Goal: Task Accomplishment & Management: Use online tool/utility

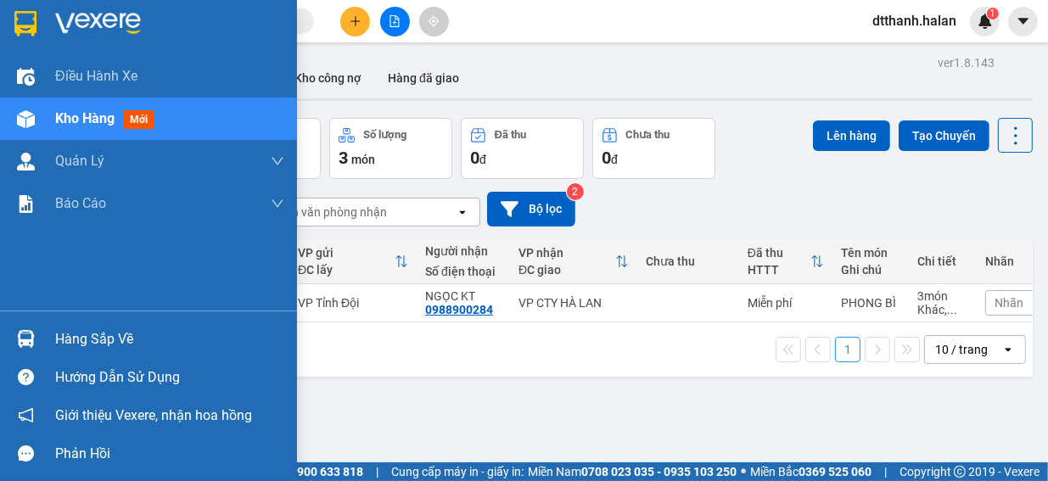
click at [77, 340] on div "Hàng sắp về" at bounding box center [169, 339] width 229 height 25
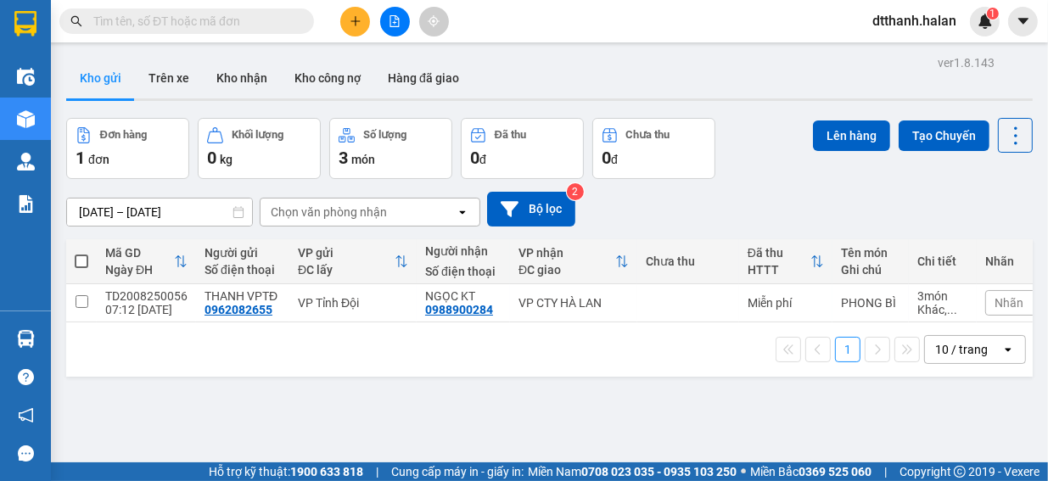
click at [872, 385] on section "Kết quả tìm kiếm ( 0 ) Bộ lọc No Data dtthanh.halan 1 Điều hành xe Kho hàng mới…" at bounding box center [524, 240] width 1048 height 481
click at [360, 29] on button at bounding box center [355, 22] width 30 height 30
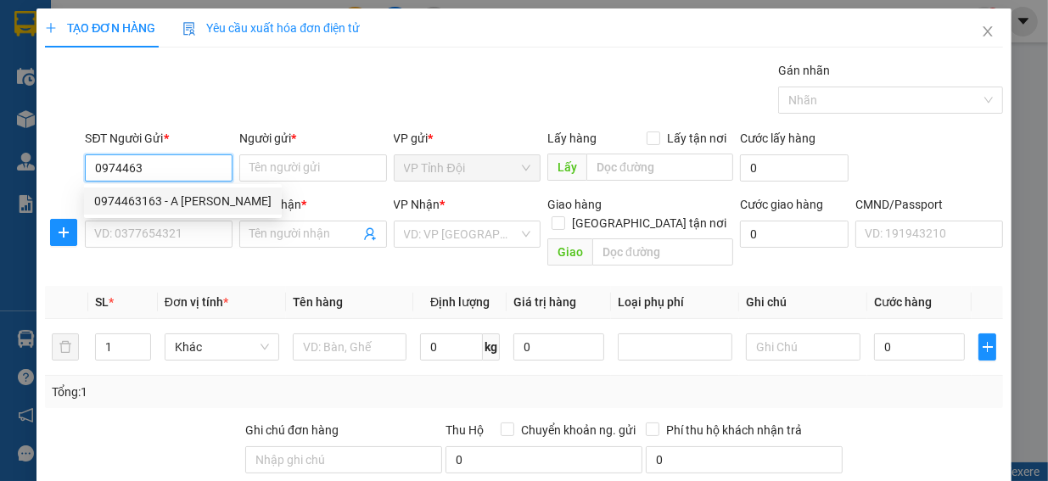
click at [187, 202] on div "0974463163 - A [PERSON_NAME]" at bounding box center [182, 201] width 177 height 19
type input "0974463163"
type input "A [PERSON_NAME]"
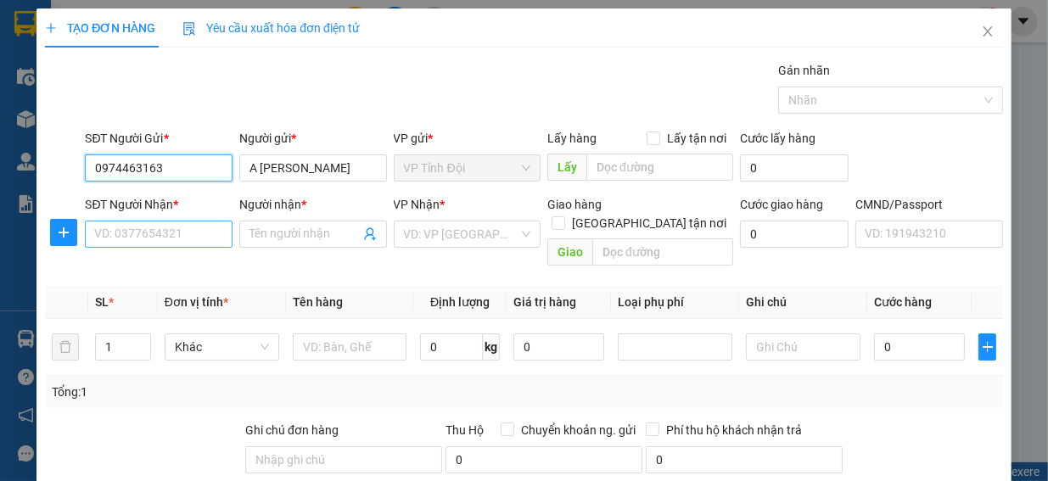
type input "0974463163"
click at [95, 231] on input "SĐT Người Nhận *" at bounding box center [159, 234] width 148 height 27
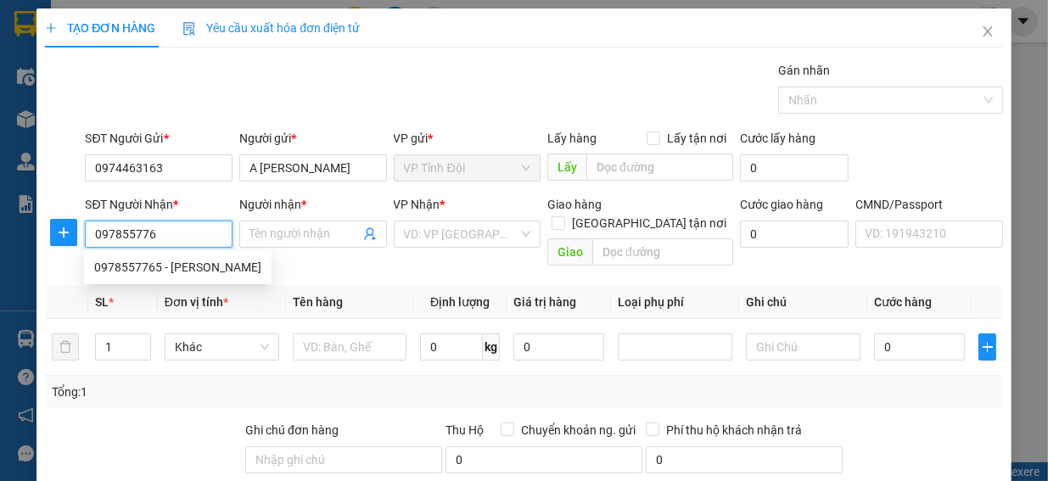
type input "0978557765"
click at [190, 272] on div "0978557765 - [PERSON_NAME]" at bounding box center [177, 267] width 167 height 19
type input "Hùng"
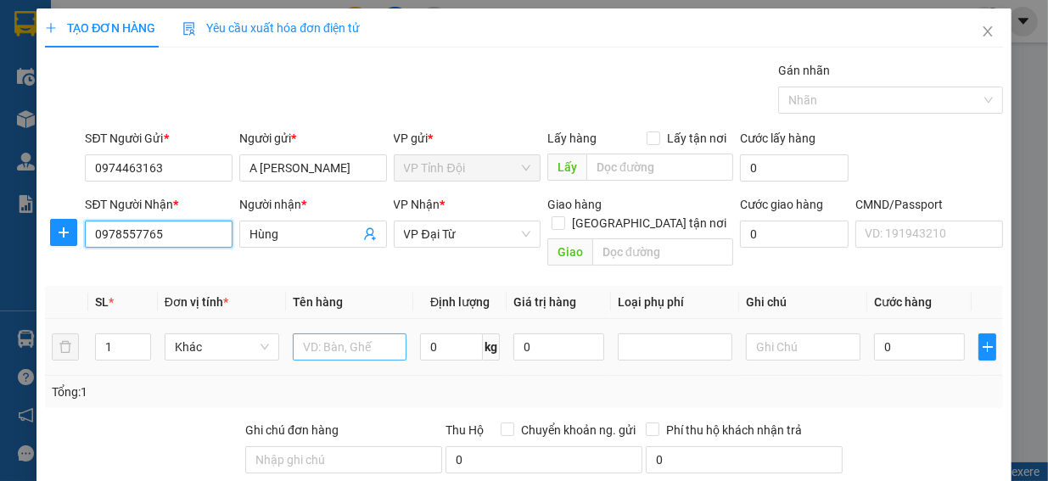
type input "0978557765"
click at [299, 333] on input "text" at bounding box center [350, 346] width 115 height 27
type input "h"
click at [322, 333] on input "HOP" at bounding box center [350, 346] width 115 height 27
type input "HOP XOP"
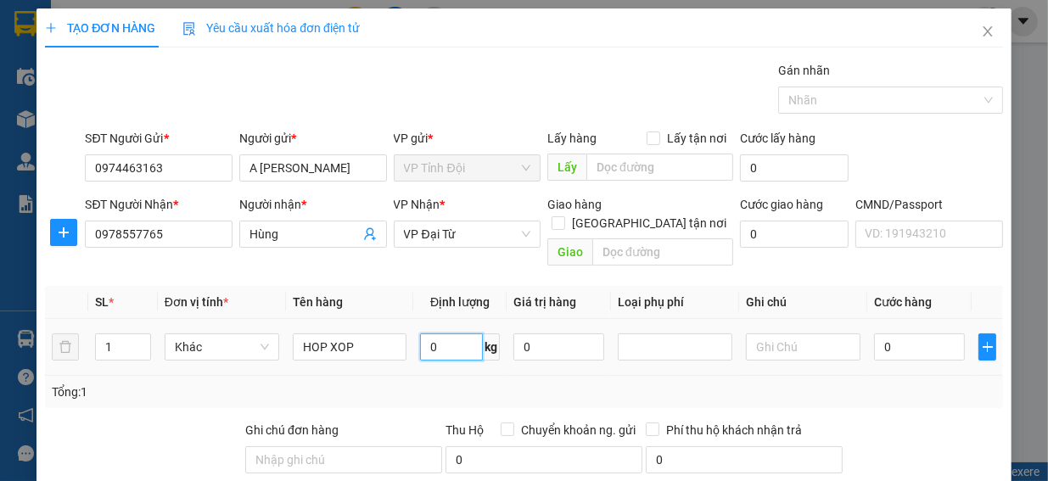
click at [425, 333] on input "0" at bounding box center [451, 346] width 63 height 27
type input "0"
click at [874, 333] on input "0" at bounding box center [919, 346] width 91 height 27
type input "4"
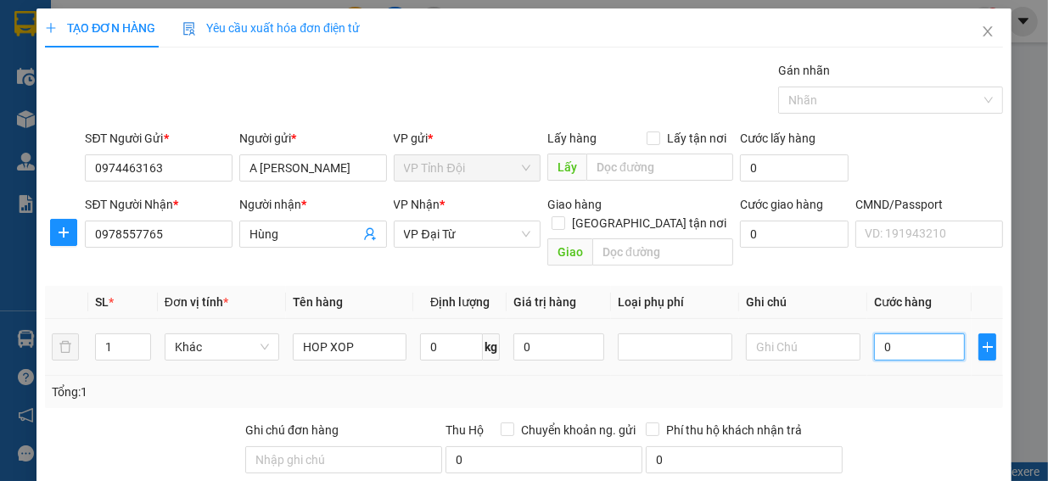
type input "4"
type input "40"
type input "400"
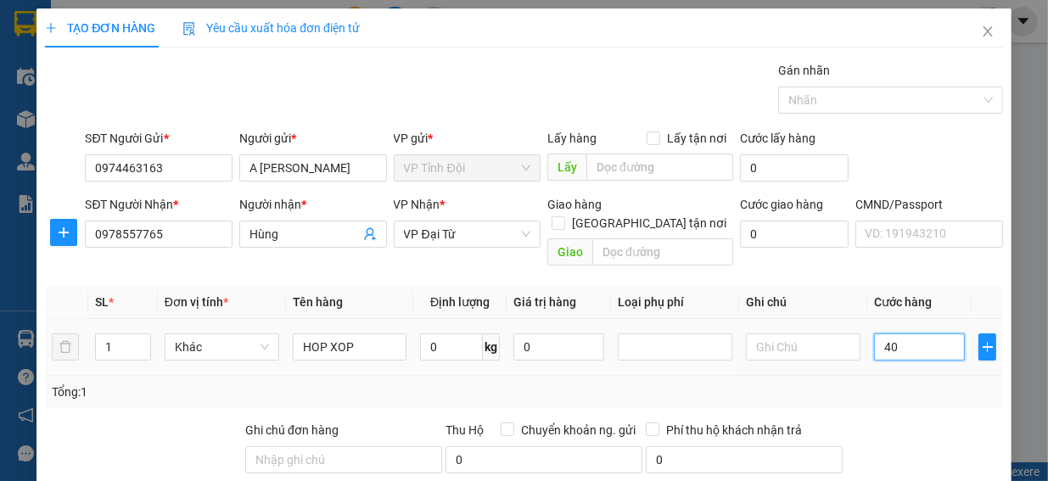
type input "400"
type input "4.000"
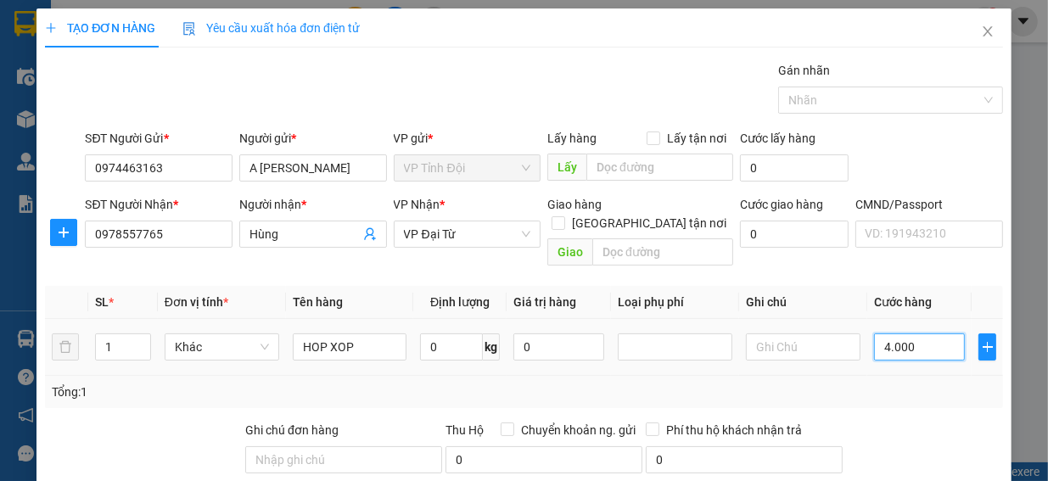
type input "40.000"
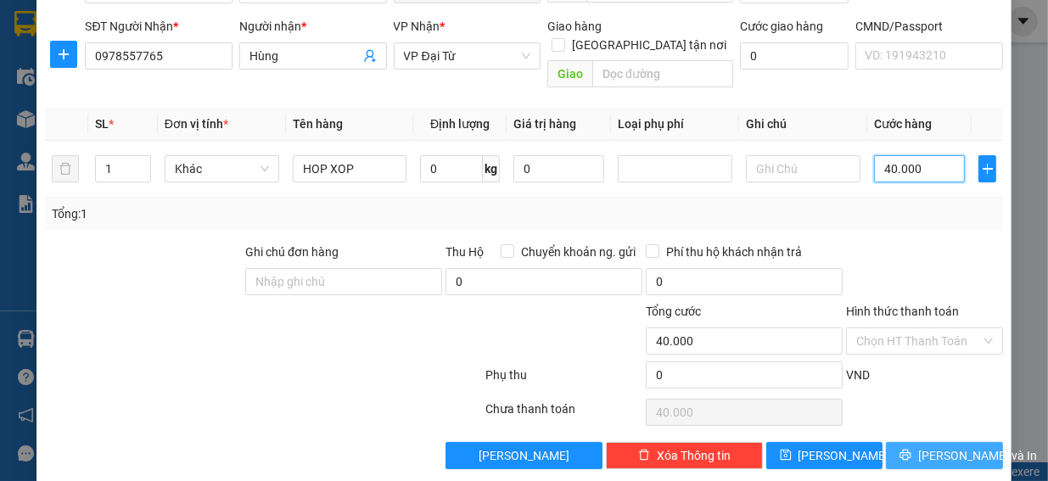
type input "40.000"
click at [932, 446] on span "[PERSON_NAME] và In" at bounding box center [977, 455] width 119 height 19
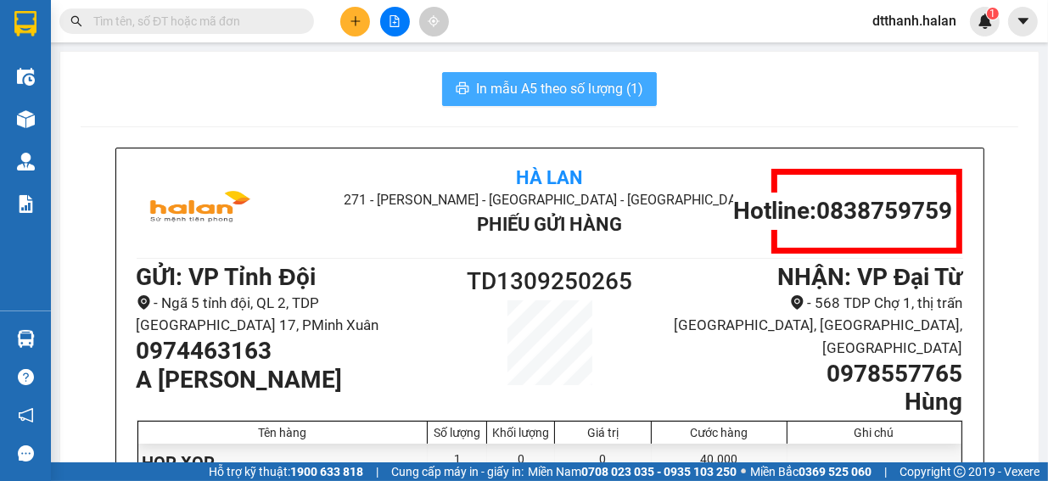
click at [548, 87] on span "In mẫu A5 theo số lượng (1)" at bounding box center [559, 88] width 167 height 21
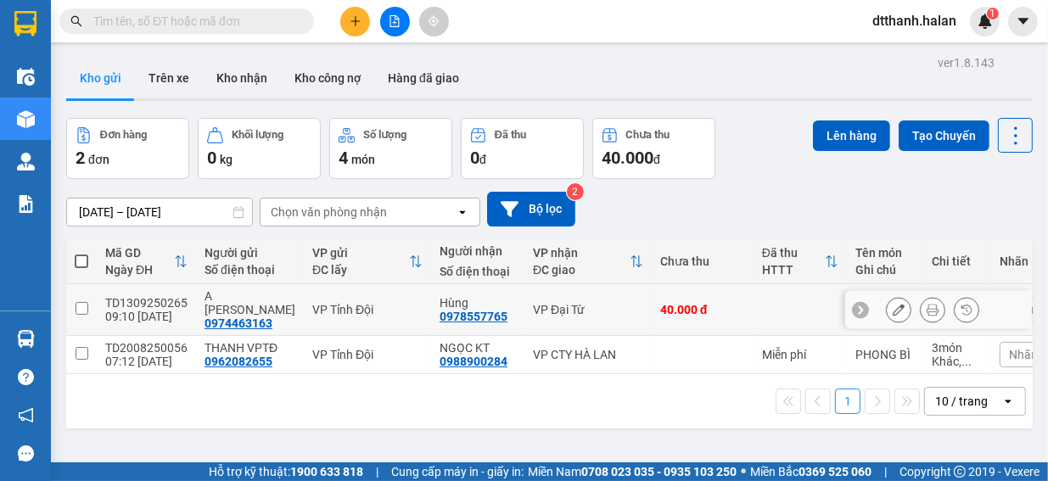
click at [79, 302] on input "checkbox" at bounding box center [82, 308] width 13 height 13
checkbox input "true"
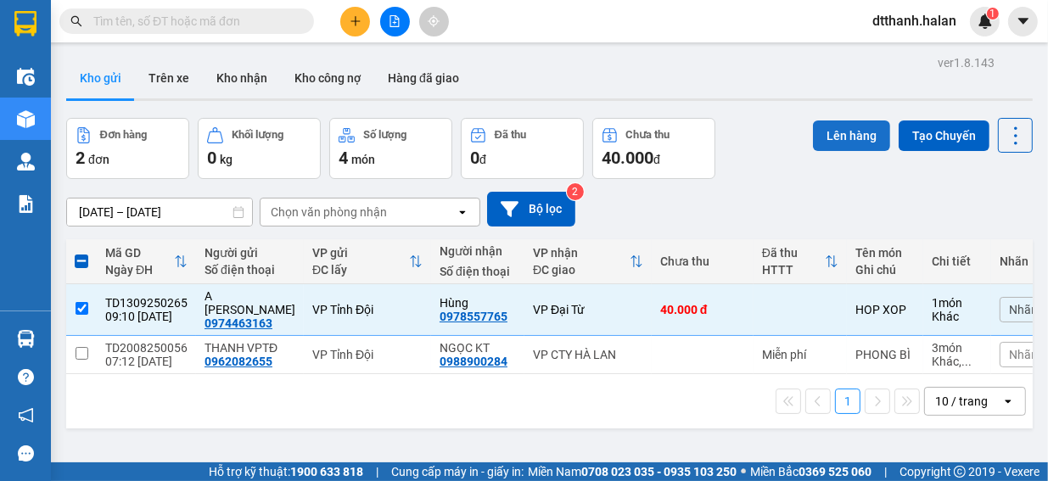
click at [842, 138] on button "Lên hàng" at bounding box center [851, 135] width 77 height 31
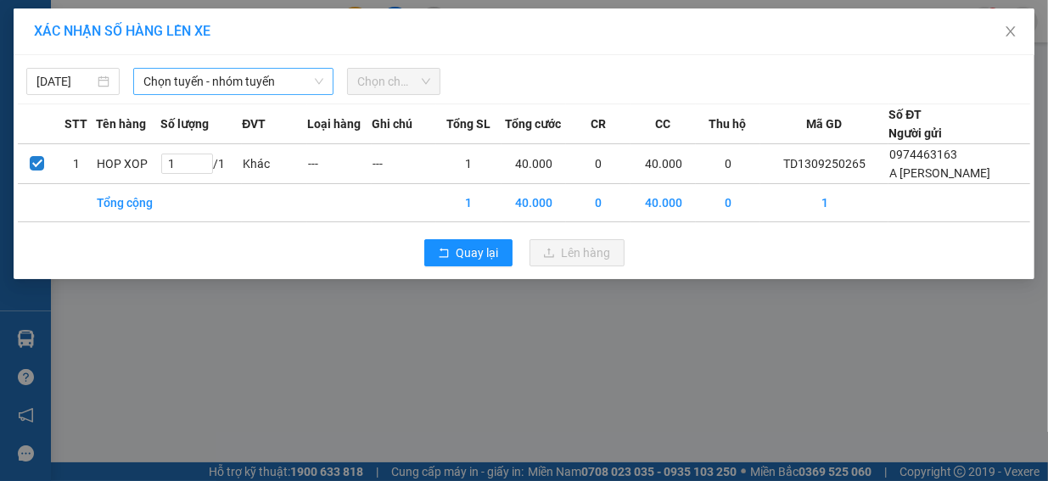
click at [314, 77] on icon "down" at bounding box center [319, 81] width 10 height 10
click at [317, 77] on icon "down" at bounding box center [319, 81] width 10 height 10
click at [315, 88] on span "Chọn tuyến - nhóm tuyến" at bounding box center [233, 81] width 180 height 25
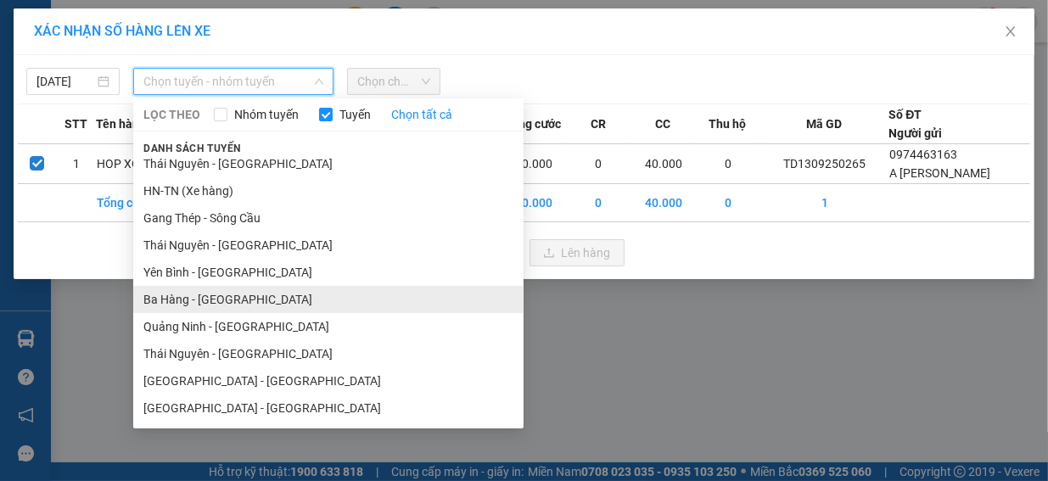
scroll to position [255, 0]
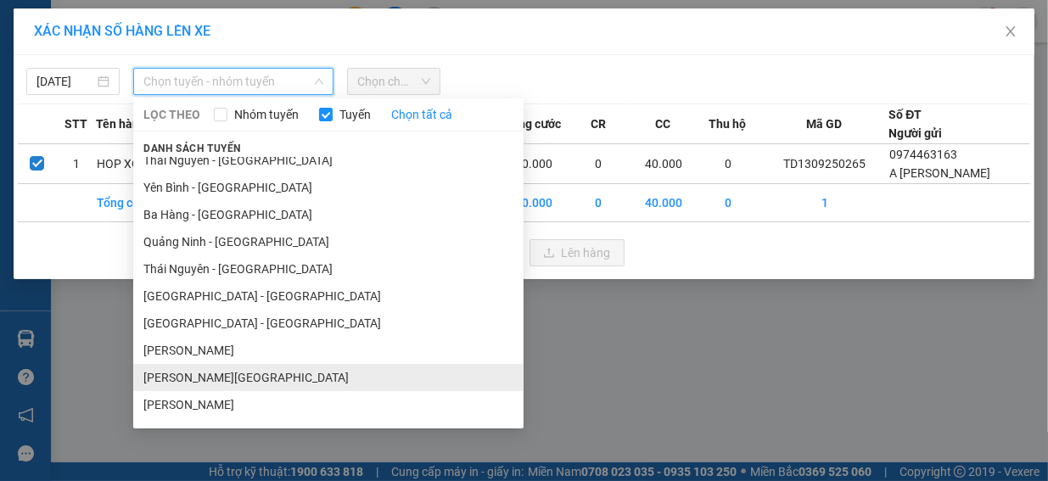
click at [251, 376] on li "[PERSON_NAME][GEOGRAPHIC_DATA]" at bounding box center [328, 377] width 390 height 27
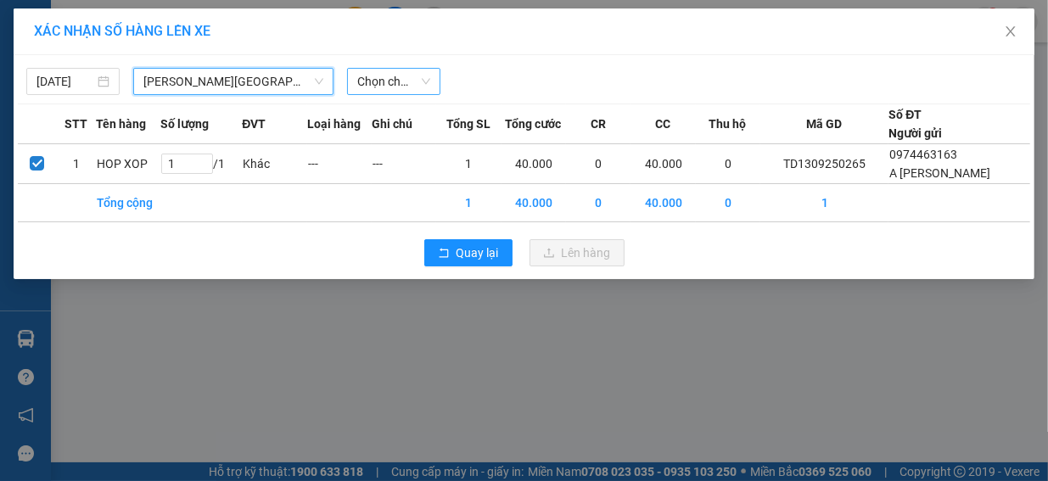
click at [422, 84] on span "Chọn chuyến" at bounding box center [393, 81] width 73 height 25
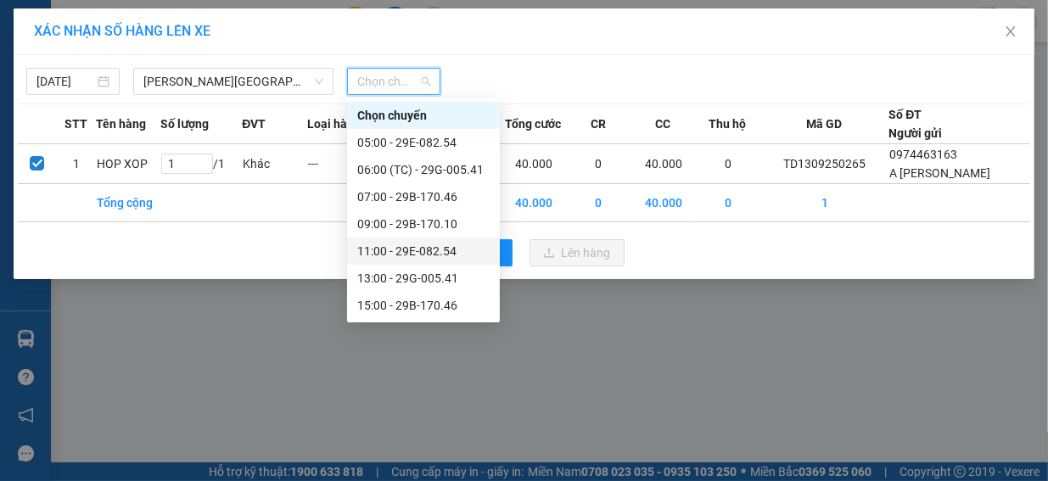
click at [411, 250] on div "11:00 - 29E-082.54" at bounding box center [423, 251] width 132 height 19
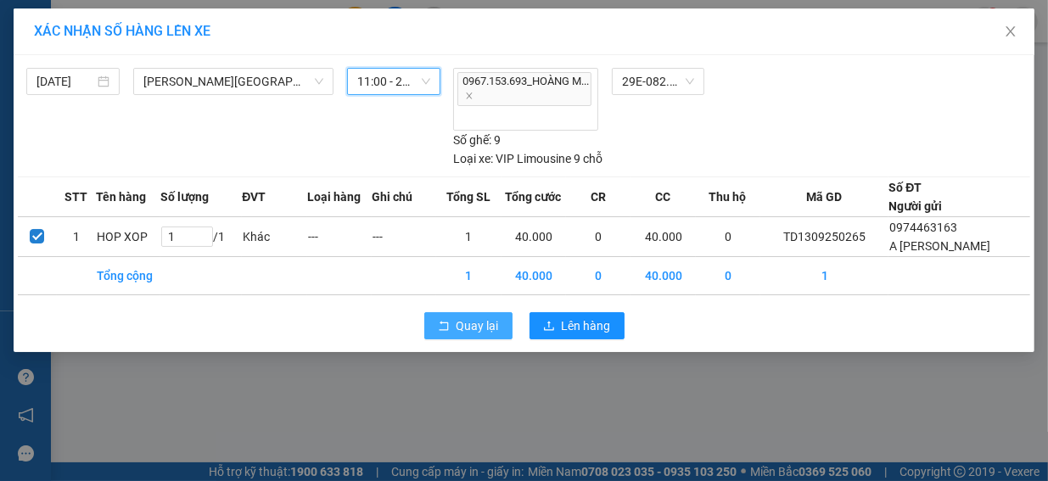
click at [481, 326] on span "Quay lại" at bounding box center [478, 326] width 42 height 19
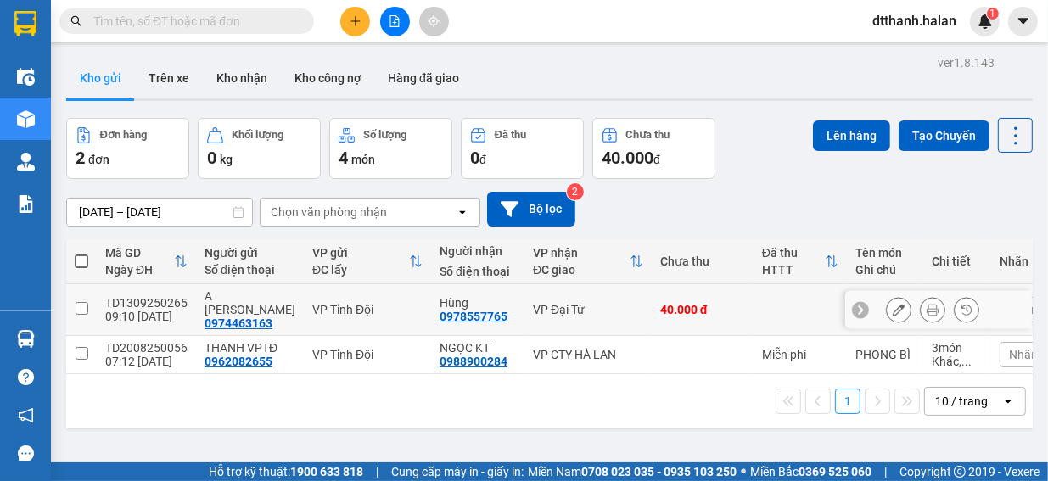
click at [76, 302] on input "checkbox" at bounding box center [82, 308] width 13 height 13
checkbox input "true"
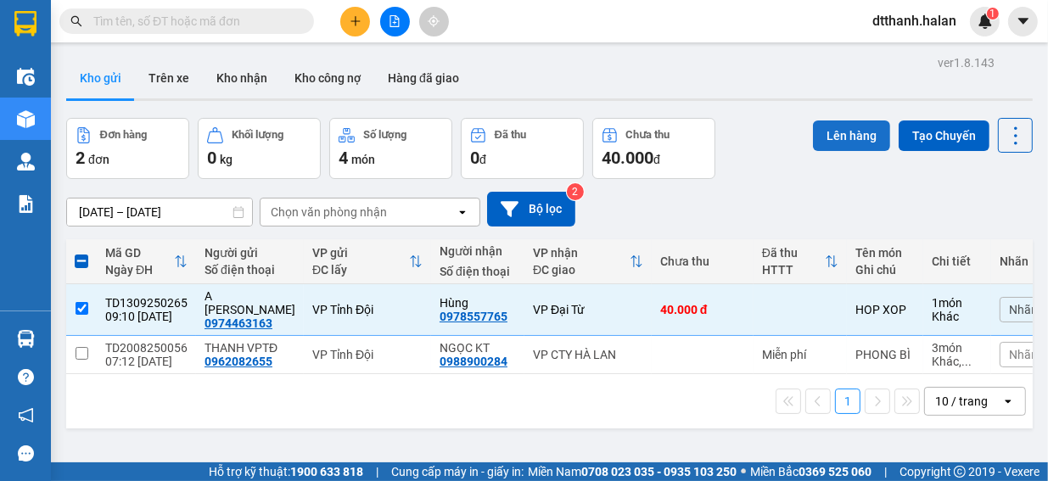
click at [864, 129] on button "Lên hàng" at bounding box center [851, 135] width 77 height 31
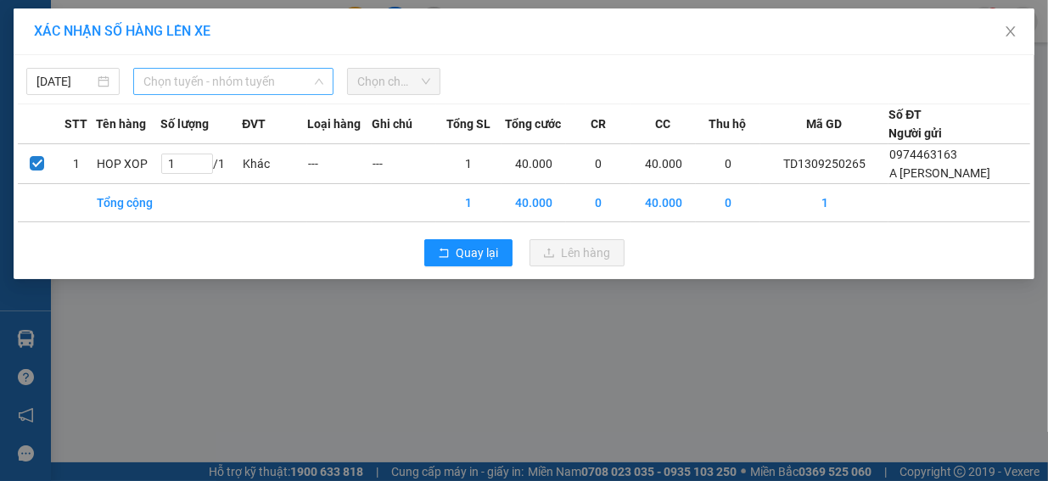
click at [307, 83] on span "Chọn tuyến - nhóm tuyến" at bounding box center [233, 81] width 180 height 25
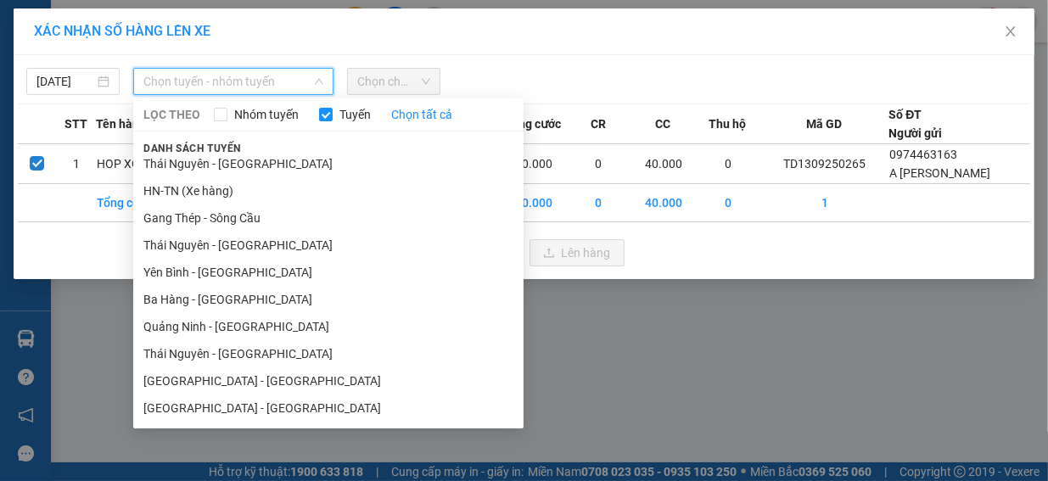
scroll to position [255, 0]
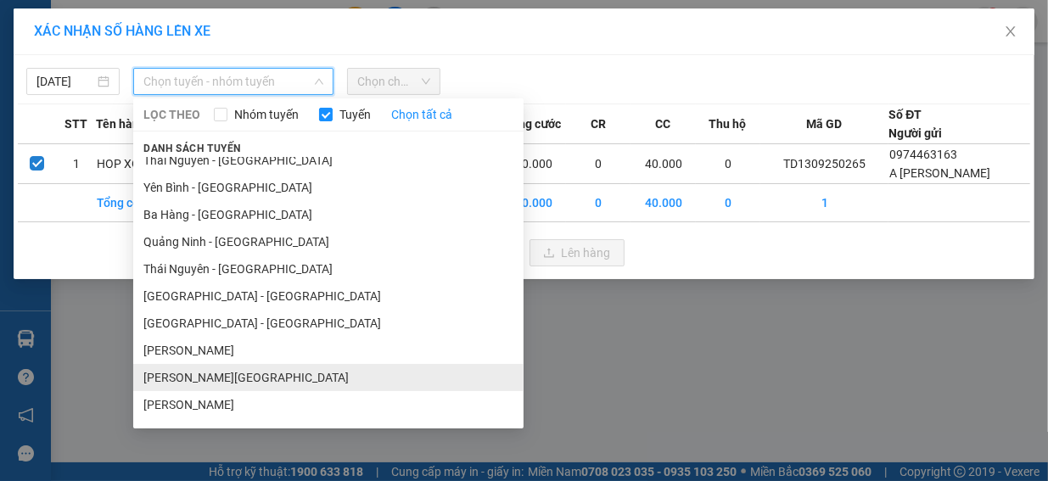
click at [254, 377] on li "[PERSON_NAME][GEOGRAPHIC_DATA]" at bounding box center [328, 377] width 390 height 27
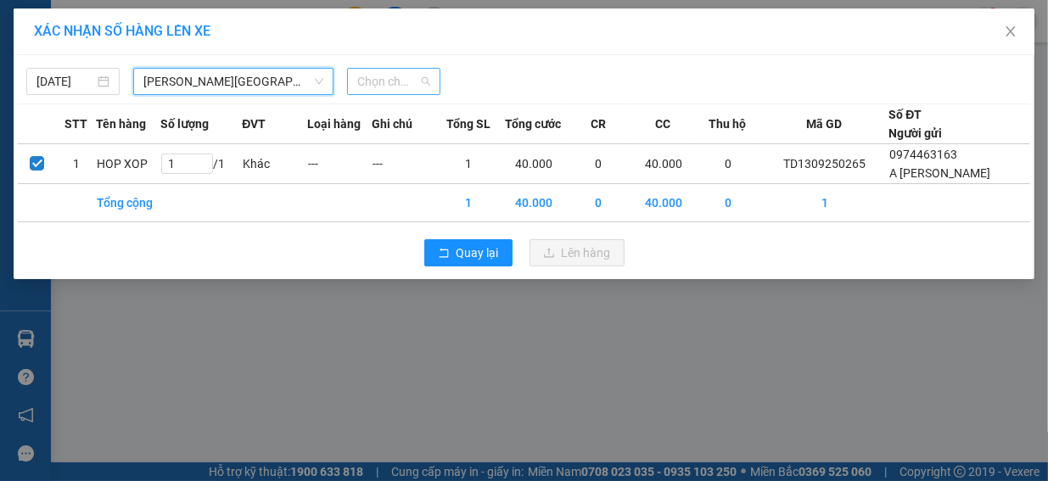
click at [423, 79] on span "Chọn chuyến" at bounding box center [393, 81] width 73 height 25
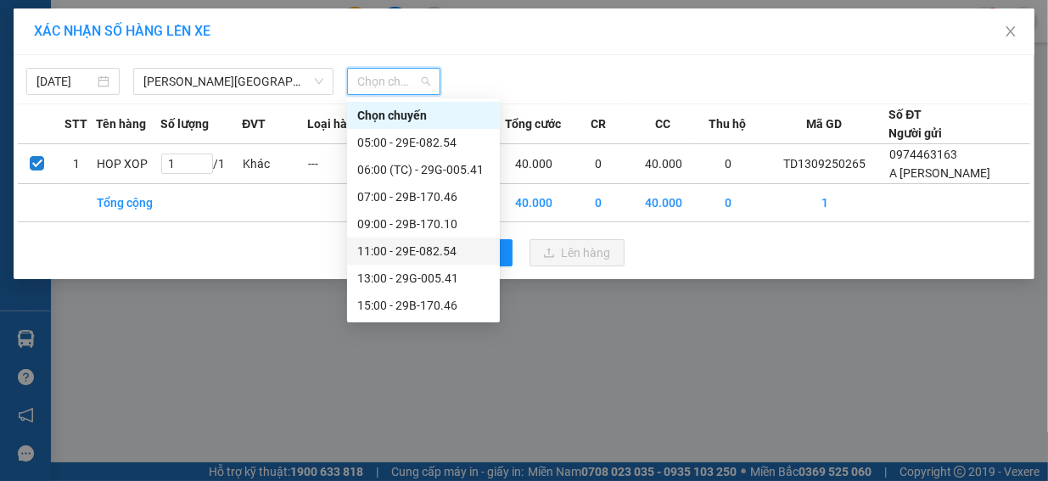
click at [442, 249] on div "11:00 - 29E-082.54" at bounding box center [423, 251] width 132 height 19
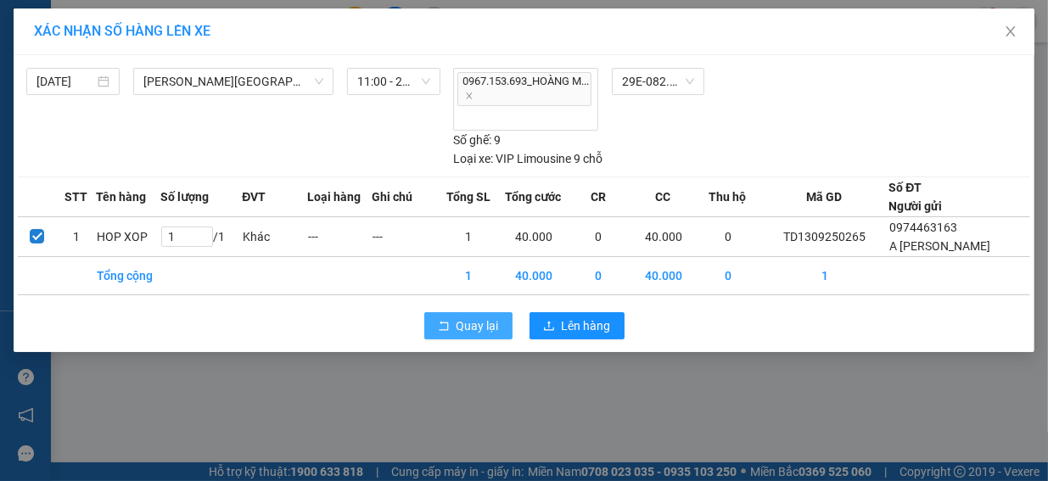
click at [458, 317] on span "Quay lại" at bounding box center [478, 326] width 42 height 19
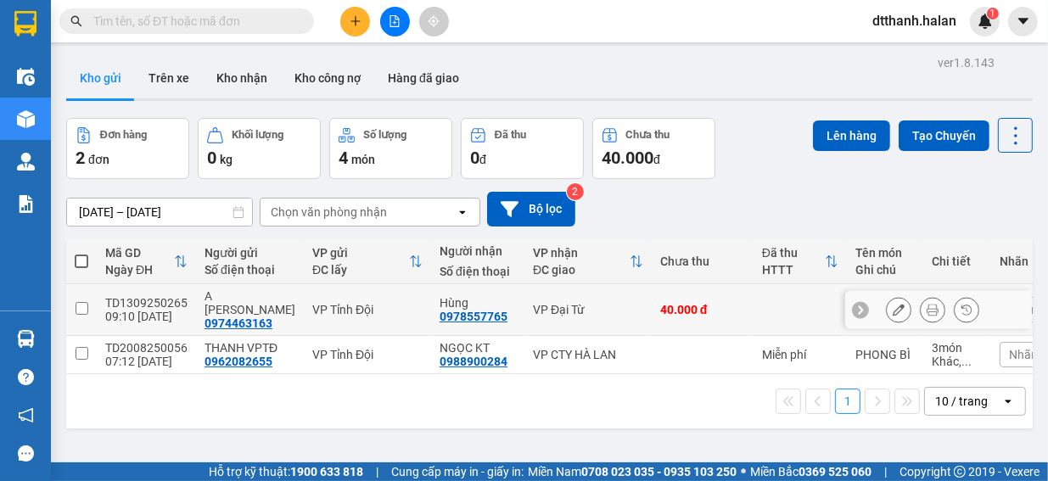
click at [82, 302] on input "checkbox" at bounding box center [82, 308] width 13 height 13
checkbox input "true"
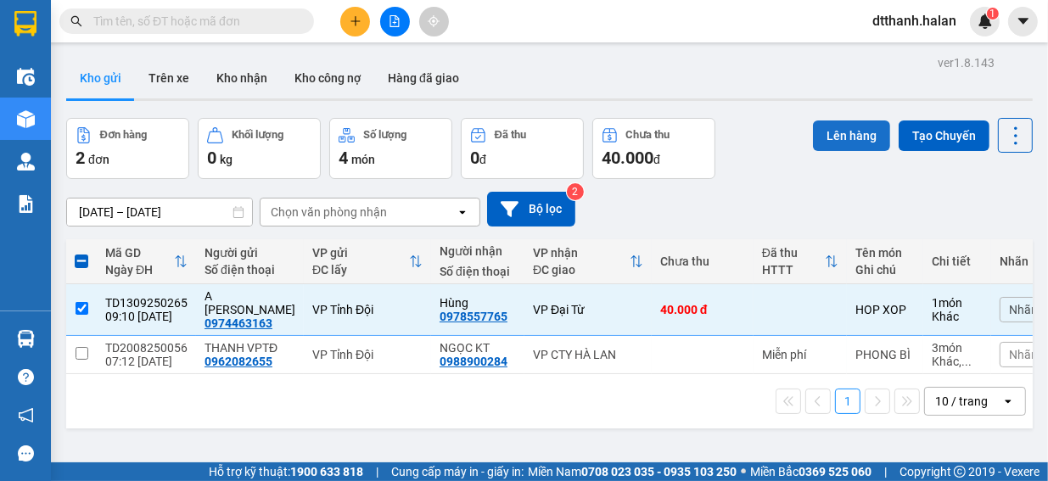
click at [836, 134] on button "Lên hàng" at bounding box center [851, 135] width 77 height 31
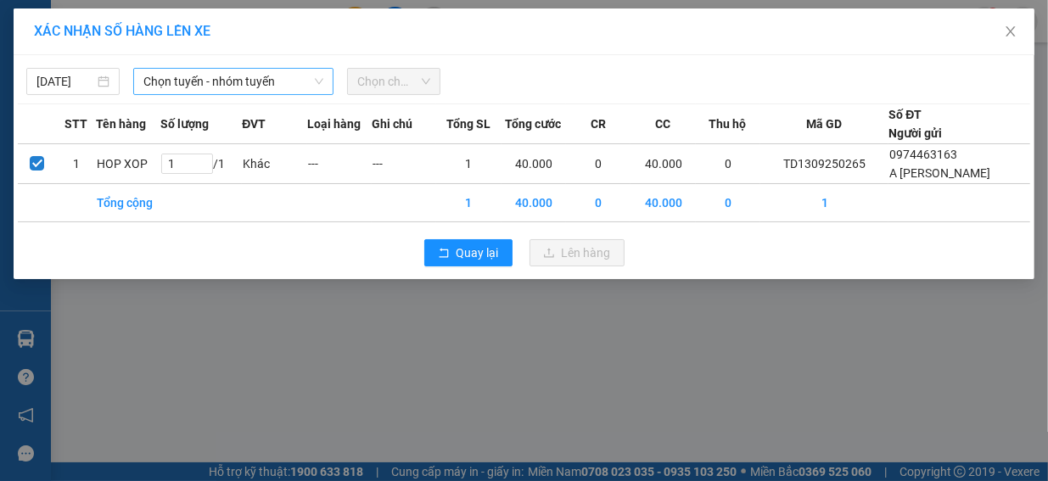
click at [275, 94] on div "Chọn tuyến - nhóm tuyến" at bounding box center [233, 81] width 200 height 27
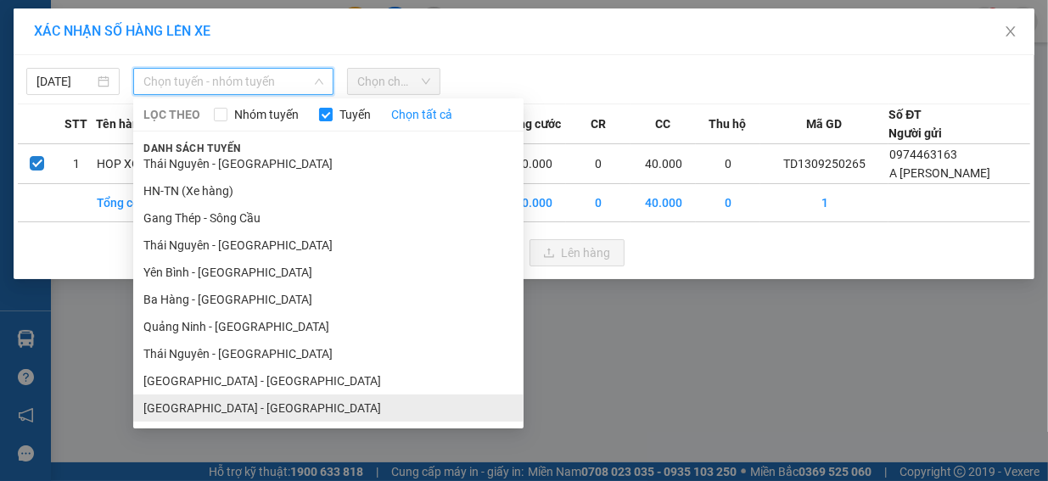
scroll to position [255, 0]
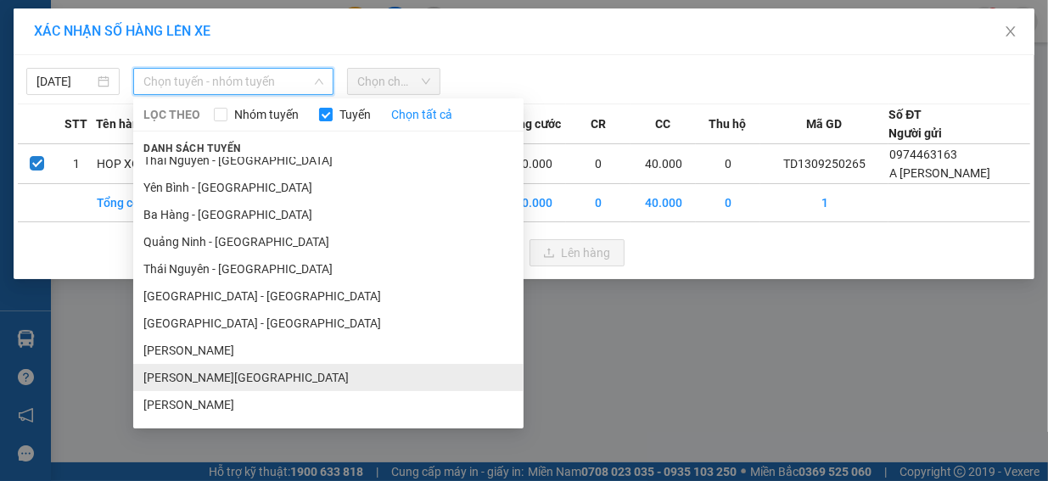
click at [287, 379] on li "[PERSON_NAME][GEOGRAPHIC_DATA]" at bounding box center [328, 377] width 390 height 27
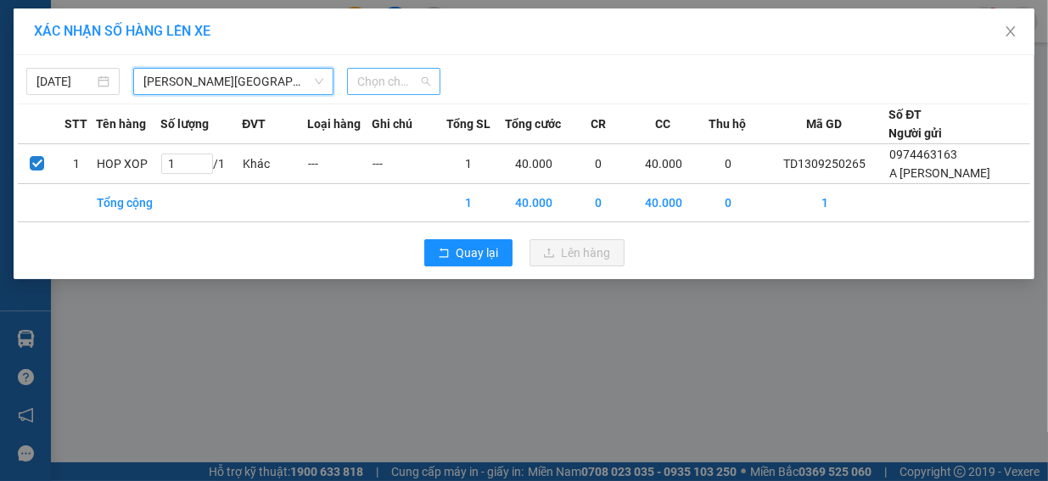
click at [423, 86] on span "Chọn chuyến" at bounding box center [393, 81] width 73 height 25
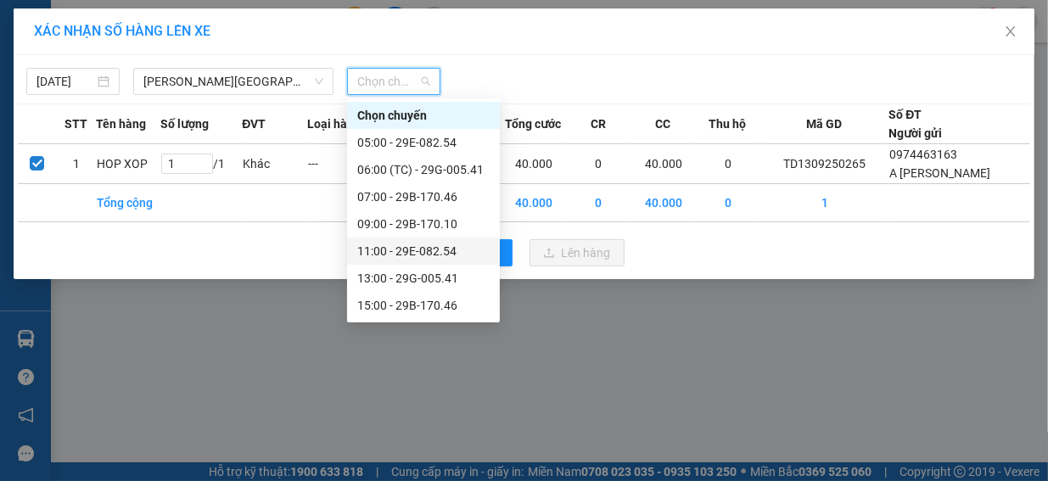
click at [451, 245] on div "11:00 - 29E-082.54" at bounding box center [423, 251] width 132 height 19
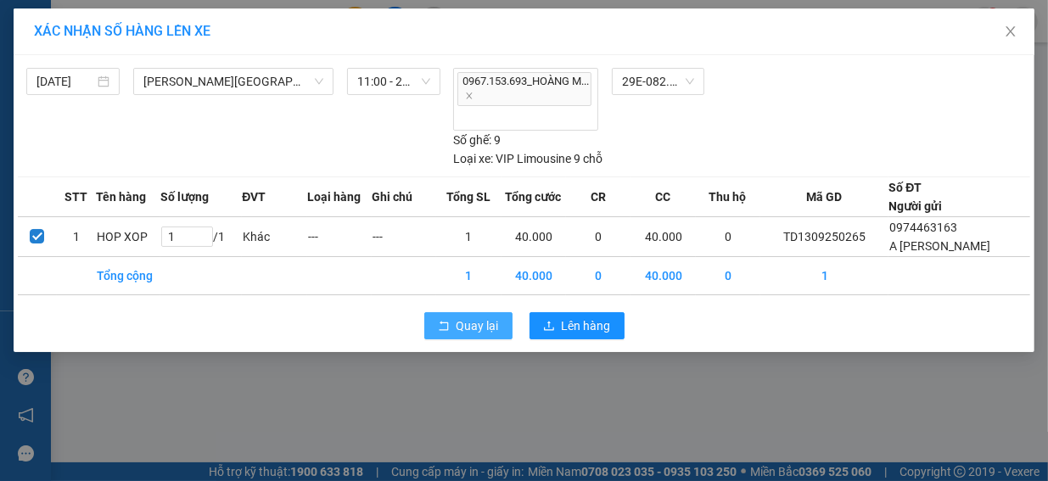
click at [479, 318] on span "Quay lại" at bounding box center [478, 326] width 42 height 19
